Goal: Use online tool/utility: Utilize a website feature to perform a specific function

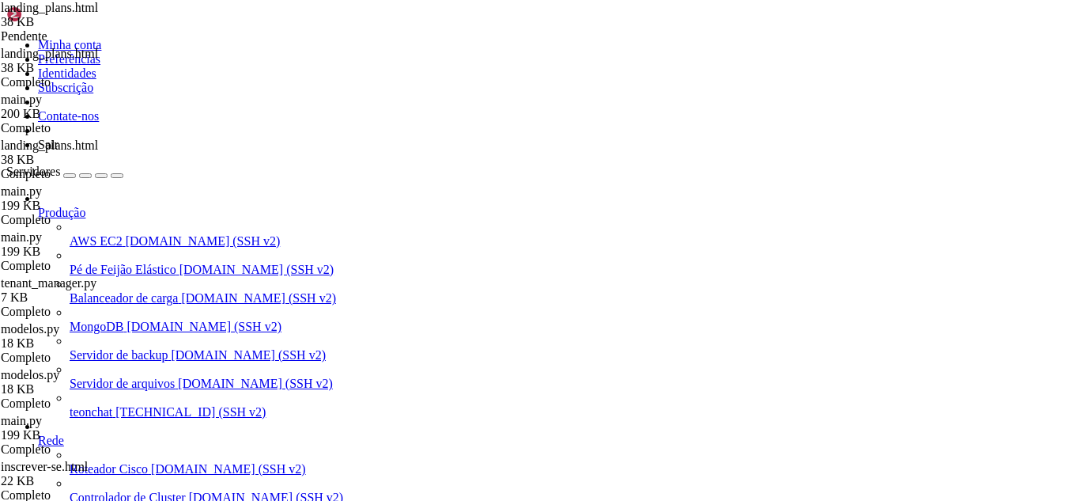
scroll to position [7, 2]
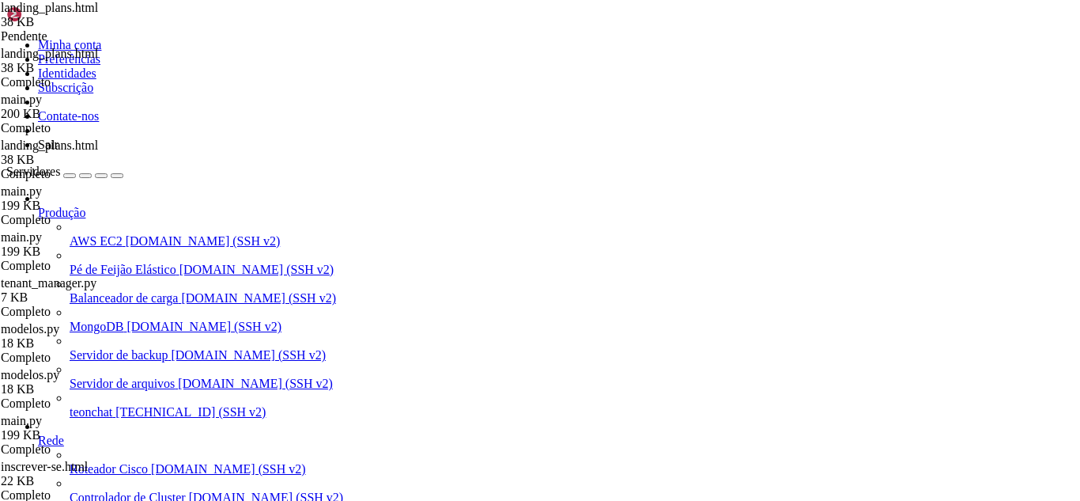
drag, startPoint x: 482, startPoint y: 1128, endPoint x: 432, endPoint y: 1112, distance: 53.3
drag, startPoint x: 447, startPoint y: 1298, endPoint x: 408, endPoint y: 1294, distance: 38.9
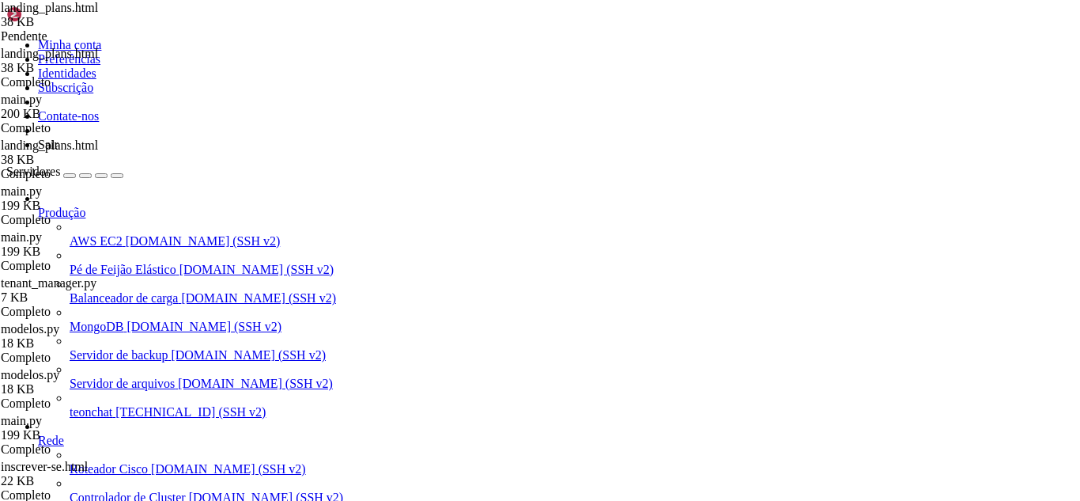
scroll to position [3321, 0]
drag, startPoint x: 275, startPoint y: 973, endPoint x: 217, endPoint y: 1010, distance: 68.2
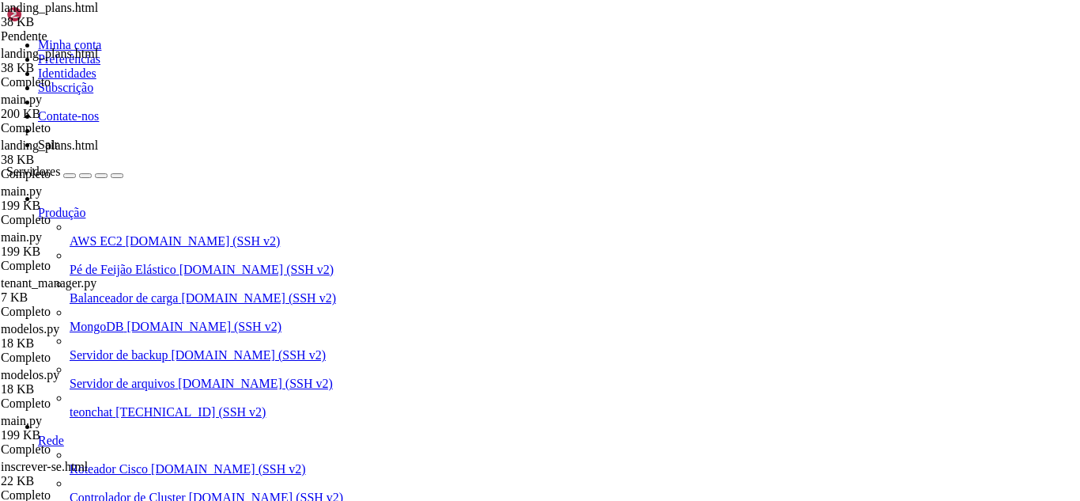
drag, startPoint x: 437, startPoint y: 1295, endPoint x: 403, endPoint y: 1304, distance: 35.1
drag, startPoint x: 411, startPoint y: 973, endPoint x: 302, endPoint y: 1073, distance: 148.3
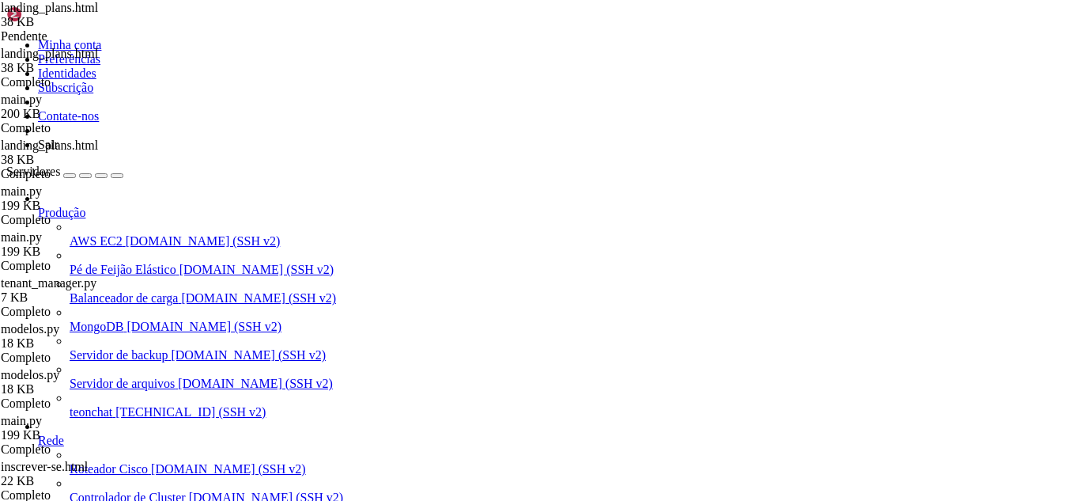
drag, startPoint x: 461, startPoint y: 1158, endPoint x: 547, endPoint y: 1276, distance: 146.6
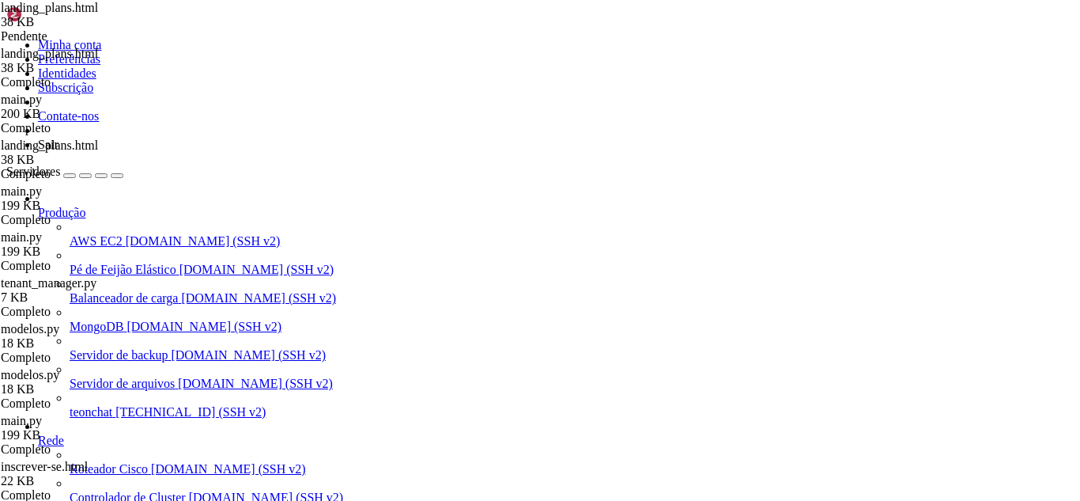
drag, startPoint x: 225, startPoint y: 988, endPoint x: 134, endPoint y: 1061, distance: 117.6
drag, startPoint x: 219, startPoint y: 1127, endPoint x: 127, endPoint y: 1090, distance: 98.7
drag, startPoint x: 81, startPoint y: 1057, endPoint x: 43, endPoint y: 1128, distance: 81.0
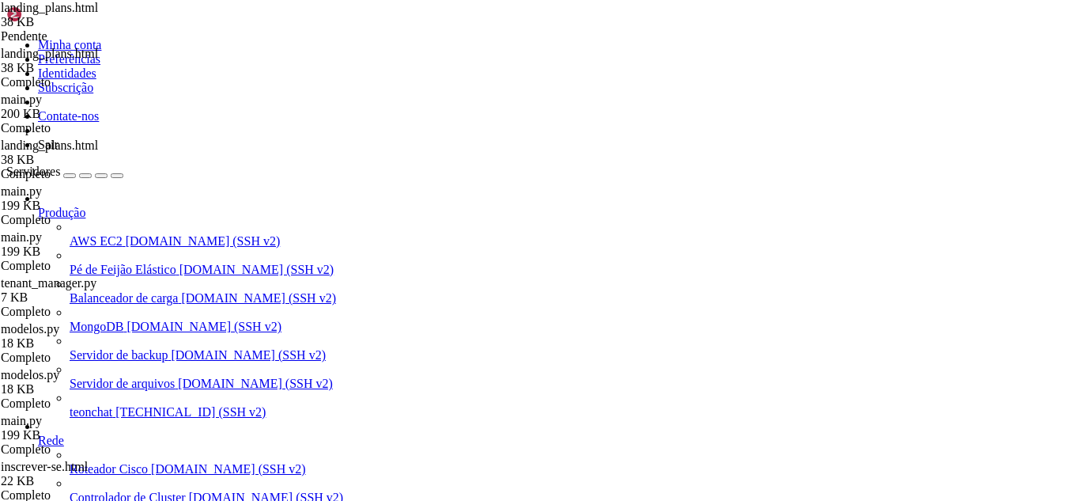
drag, startPoint x: 439, startPoint y: 1298, endPoint x: 394, endPoint y: 1305, distance: 45.5
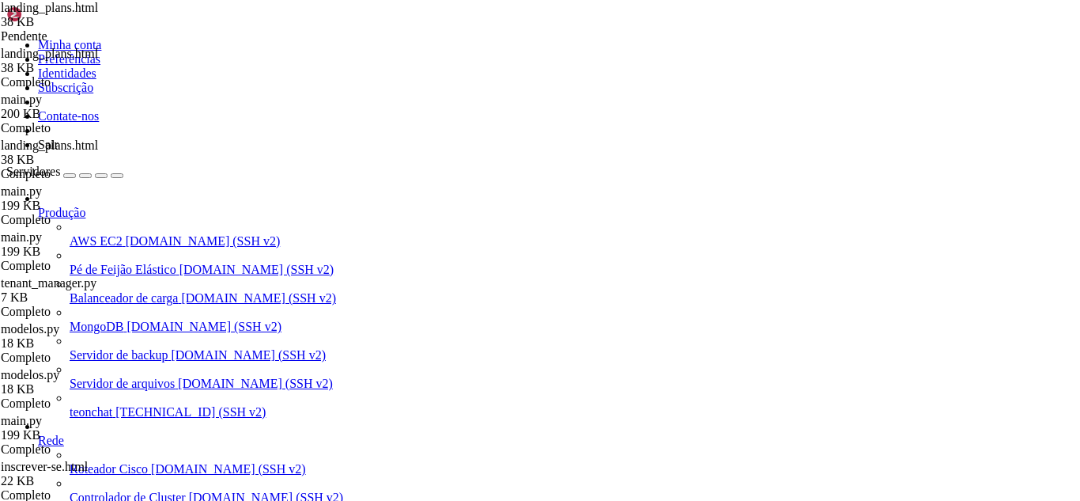
scroll to position [4317, 0]
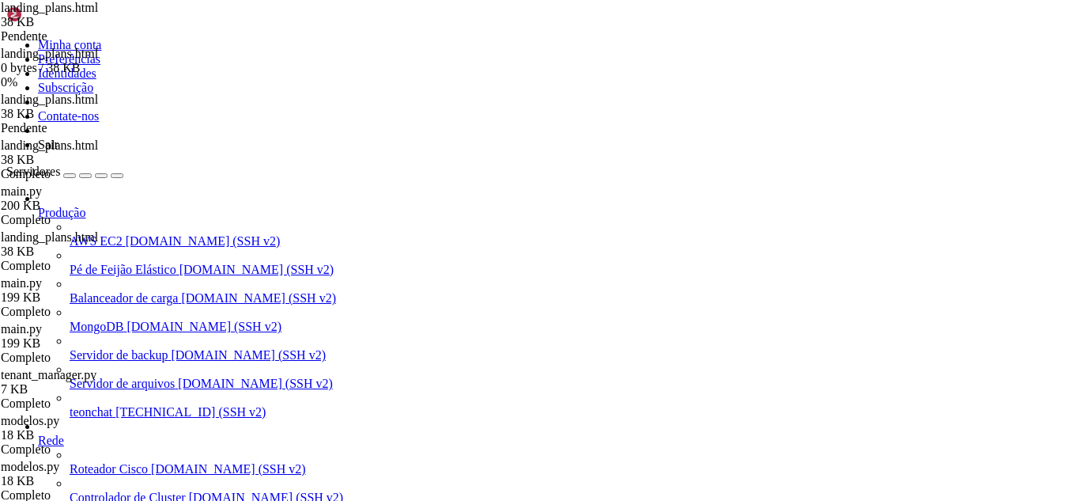
scroll to position [342, 0]
drag, startPoint x: 283, startPoint y: 325, endPoint x: 402, endPoint y: 318, distance: 118.8
type textarea "</tr>"
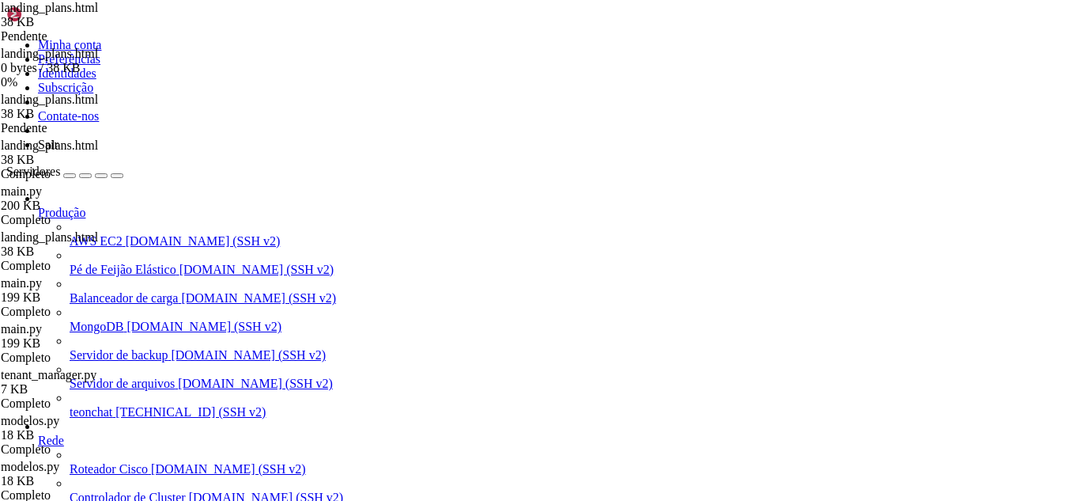
scroll to position [2216, 0]
drag, startPoint x: 246, startPoint y: 197, endPoint x: 422, endPoint y: 322, distance: 216.1
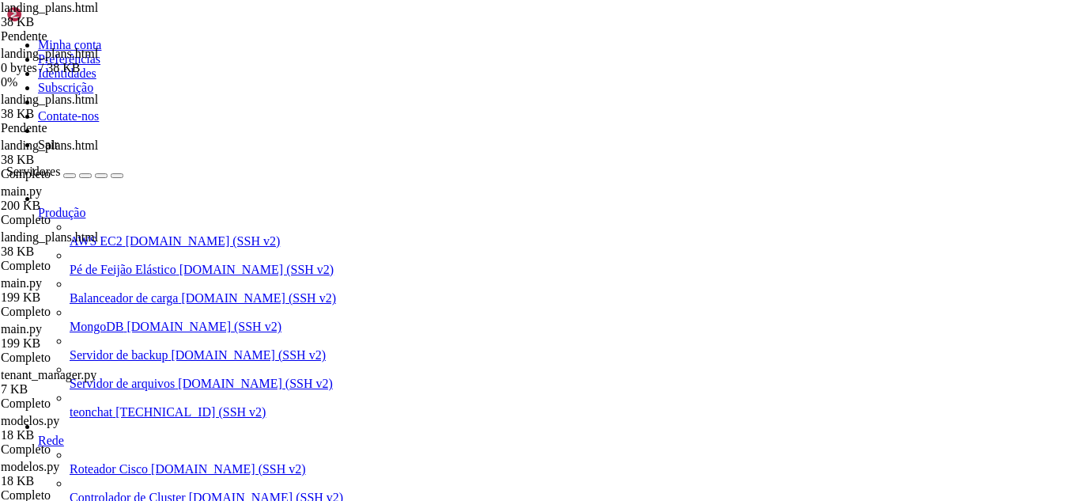
scroll to position [4317, 0]
drag, startPoint x: 144, startPoint y: 1052, endPoint x: 97, endPoint y: 1078, distance: 53.1
drag, startPoint x: 436, startPoint y: 1296, endPoint x: 383, endPoint y: 1295, distance: 53.0
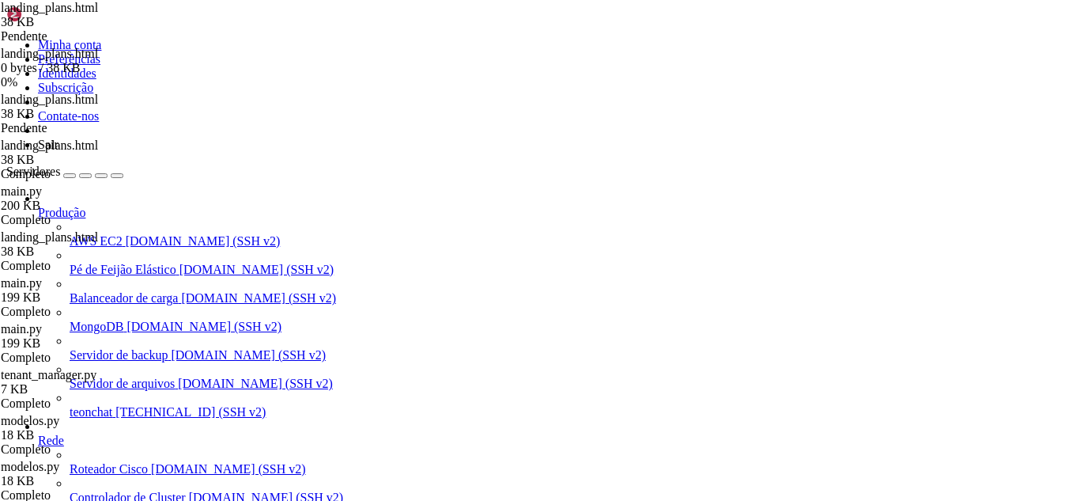
drag, startPoint x: 241, startPoint y: 177, endPoint x: 431, endPoint y: 267, distance: 210.1
type textarea "</div>"
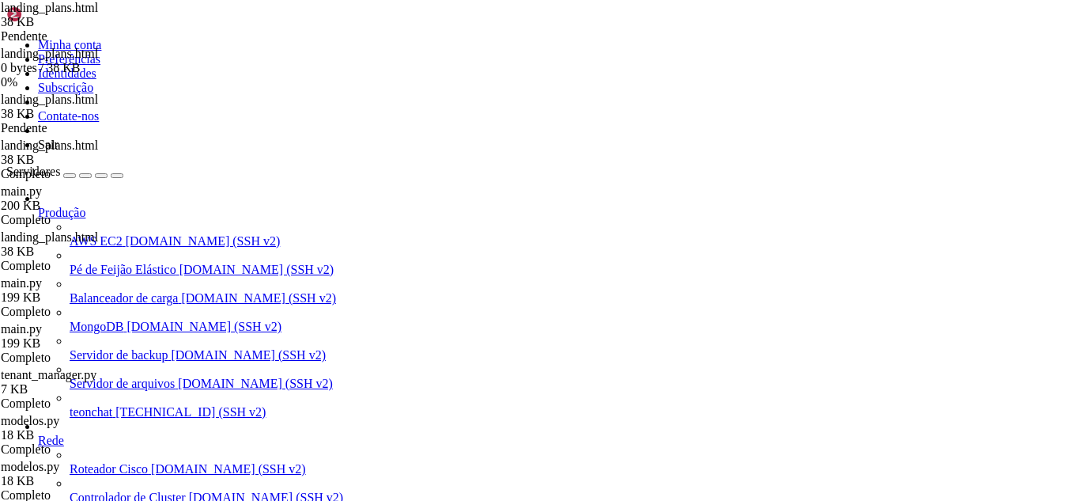
scroll to position [2673, 0]
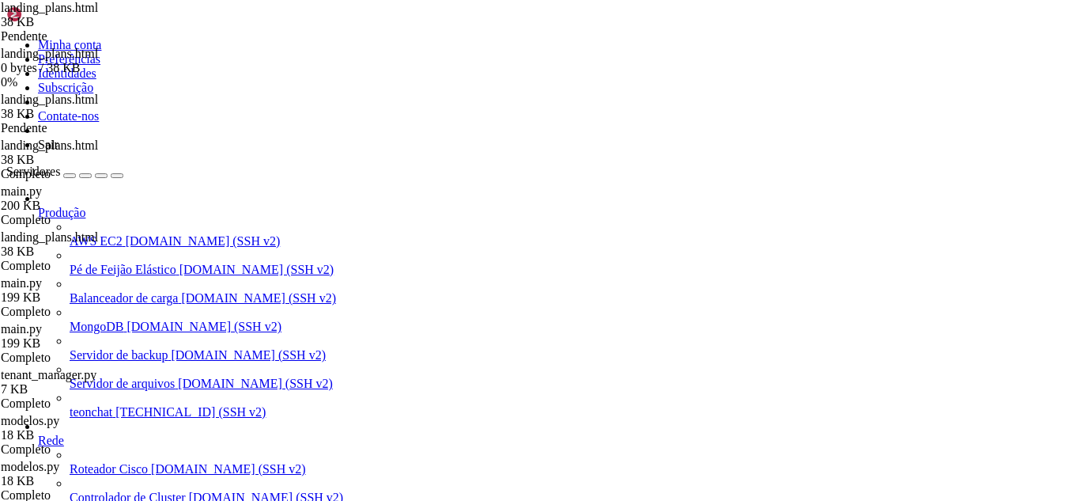
drag, startPoint x: 51, startPoint y: 967, endPoint x: 436, endPoint y: 1055, distance: 395.0
drag, startPoint x: 436, startPoint y: 1298, endPoint x: 410, endPoint y: 1298, distance: 26.1
